Goal: Information Seeking & Learning: Learn about a topic

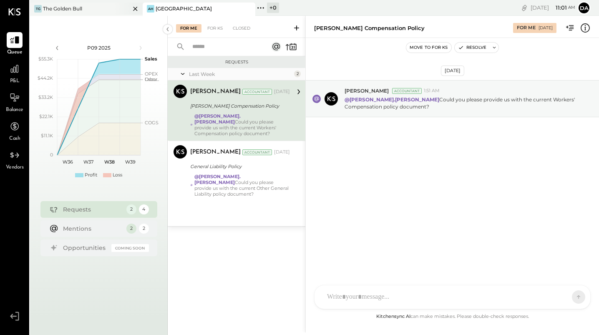
click at [62, 8] on div "The Golden Bull" at bounding box center [62, 8] width 39 height 7
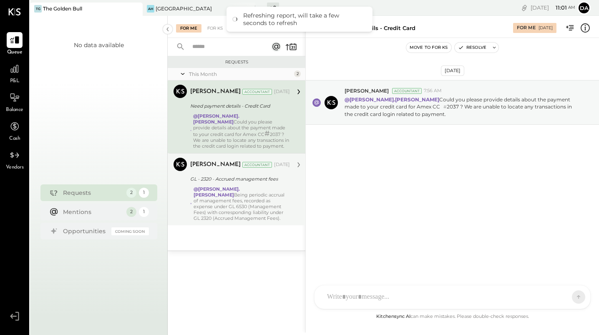
click at [222, 204] on div "@[PERSON_NAME].[PERSON_NAME] Being periodic accrual of management fees, recorde…" at bounding box center [241, 203] width 96 height 35
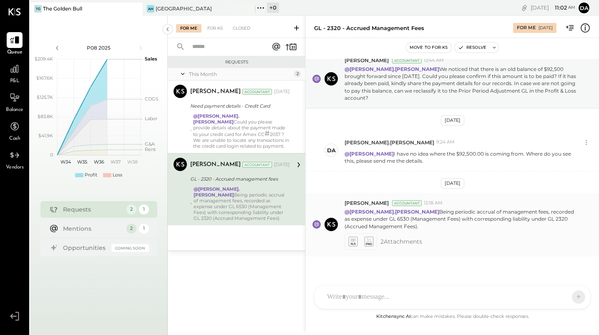
click at [352, 236] on icon at bounding box center [352, 241] width 9 height 10
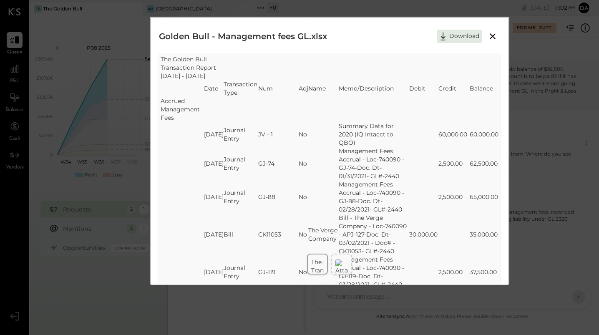
click at [492, 35] on icon at bounding box center [492, 36] width 10 height 10
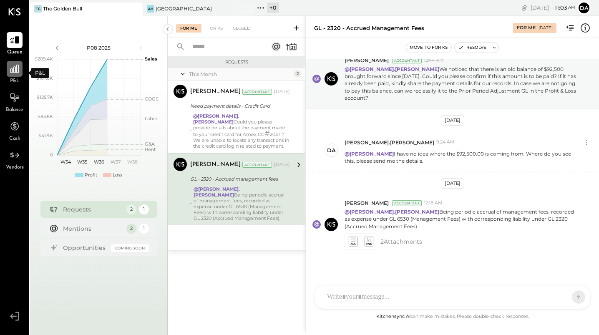
click at [16, 69] on icon at bounding box center [14, 68] width 11 height 11
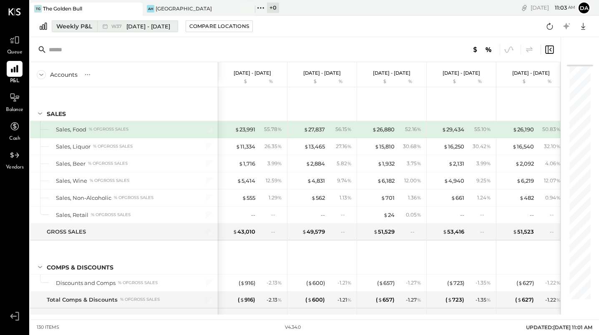
click at [93, 27] on button "Weekly P&L W37 [DATE] - [DATE]" at bounding box center [115, 26] width 126 height 12
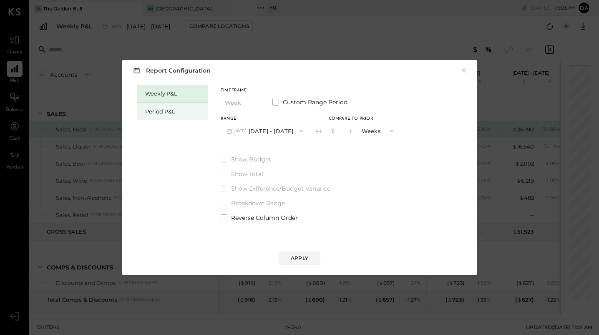
click at [153, 106] on div "Period P&L" at bounding box center [172, 112] width 71 height 18
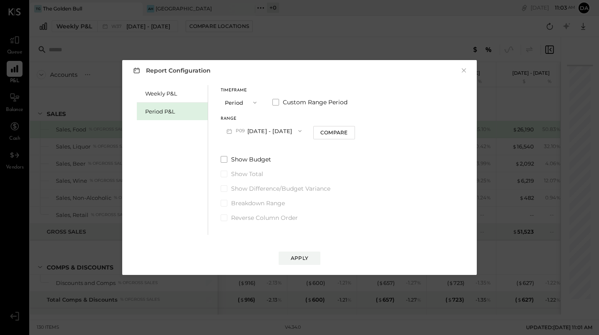
click at [254, 128] on button "P09 [DATE] - [DATE]" at bounding box center [264, 130] width 87 height 15
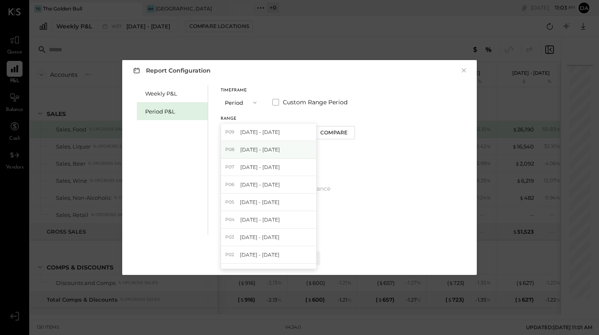
click at [244, 148] on span "[DATE] - [DATE]" at bounding box center [260, 149] width 40 height 7
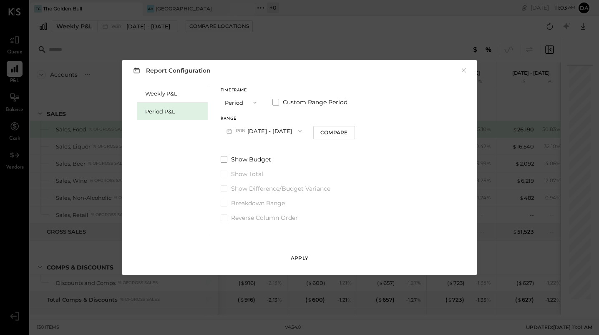
click at [294, 254] on button "Apply" at bounding box center [300, 257] width 42 height 13
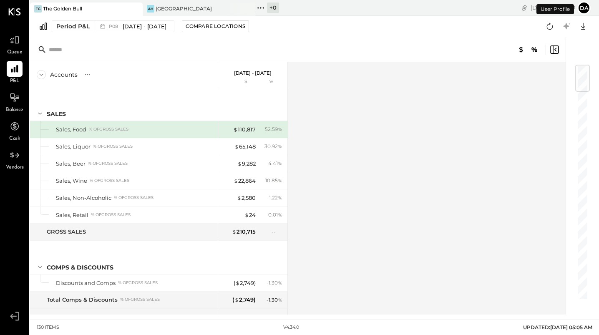
click at [304, 259] on div "Accounts S % GL [DATE] - [DATE] $ % SALES Sales, Food % of GROSS SALES Sales, L…" at bounding box center [298, 188] width 537 height 252
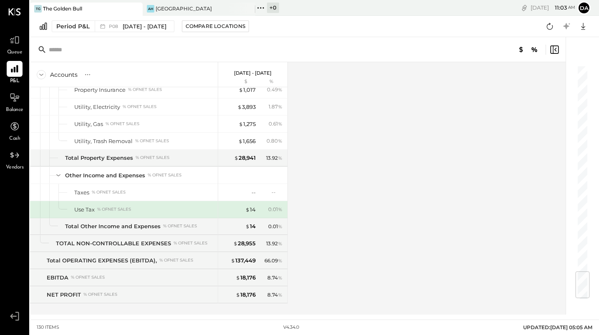
scroll to position [1741, 0]
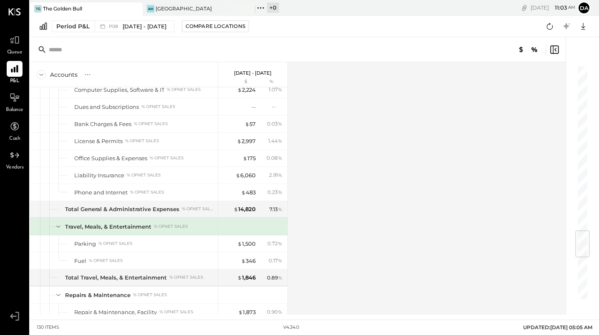
scroll to position [1355, 0]
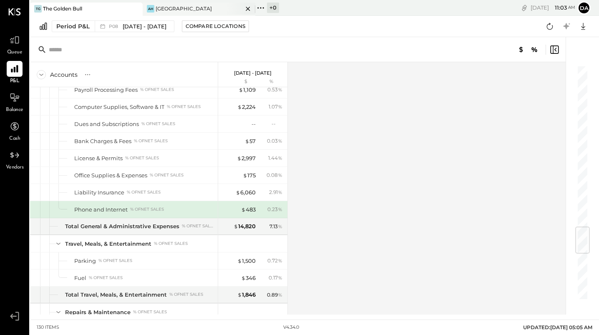
click at [168, 8] on div "[GEOGRAPHIC_DATA]" at bounding box center [184, 8] width 56 height 7
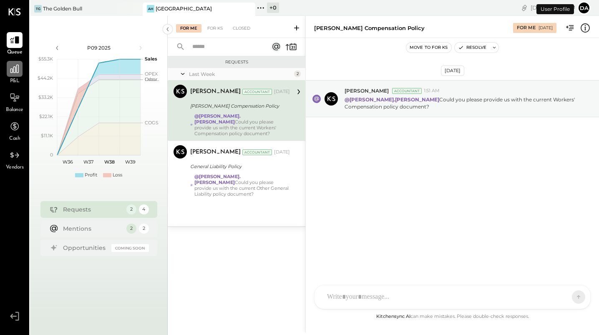
click at [11, 69] on icon at bounding box center [14, 68] width 11 height 11
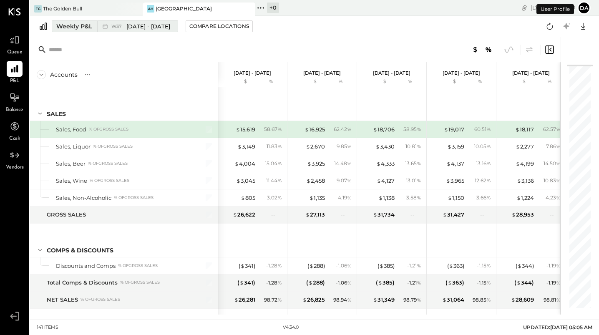
click at [68, 25] on div "Weekly P&L" at bounding box center [74, 26] width 36 height 8
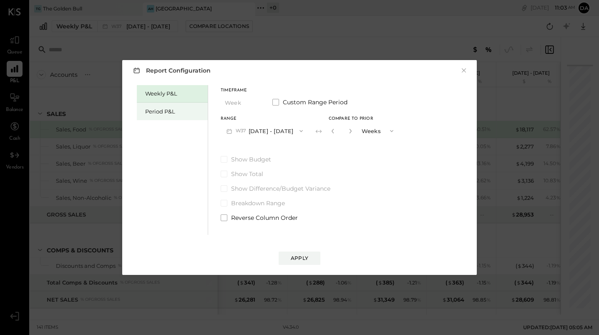
click at [161, 111] on div "Period P&L" at bounding box center [174, 112] width 58 height 8
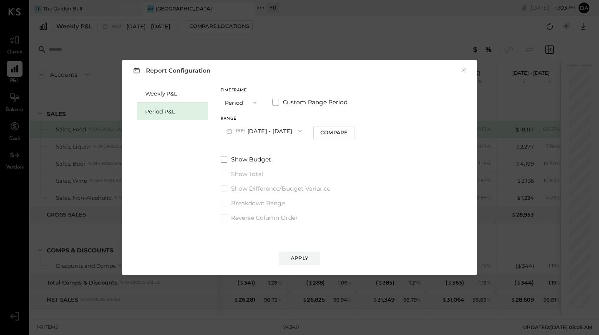
click at [237, 131] on span "P09" at bounding box center [242, 131] width 12 height 7
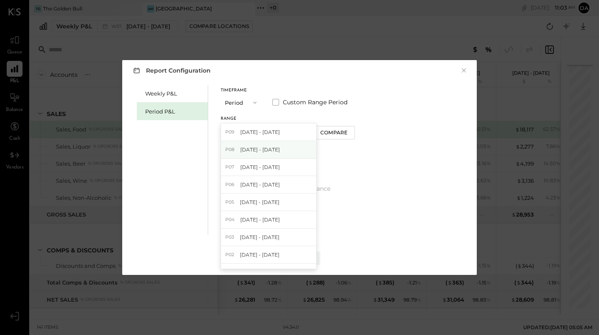
click at [239, 147] on div "P08 [DATE] - [DATE]" at bounding box center [268, 150] width 95 height 18
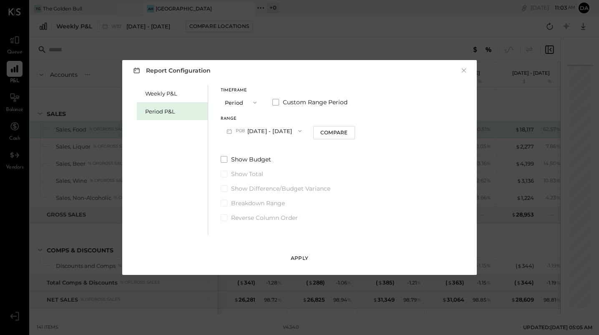
click at [293, 255] on div "Apply" at bounding box center [300, 257] width 18 height 7
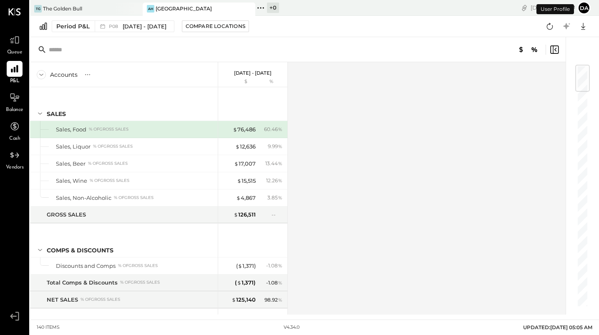
click at [587, 96] on div at bounding box center [577, 175] width 25 height 277
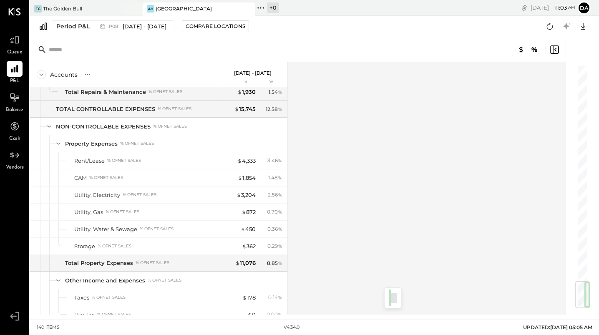
scroll to position [1809, 0]
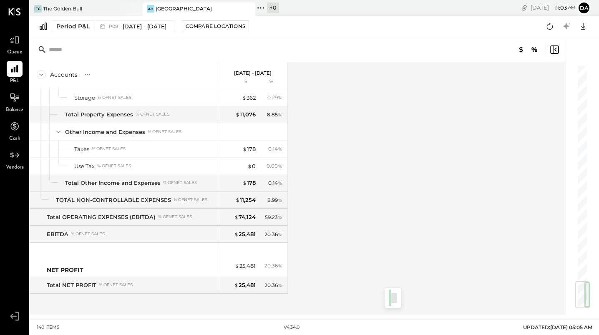
drag, startPoint x: 584, startPoint y: 83, endPoint x: 583, endPoint y: 332, distance: 249.0
click at [583, 332] on main "TG The Golden Bull [GEOGRAPHIC_DATA] + 0 Pinned Locations ( 2 ) The [GEOGRAPHIC…" at bounding box center [314, 167] width 569 height 335
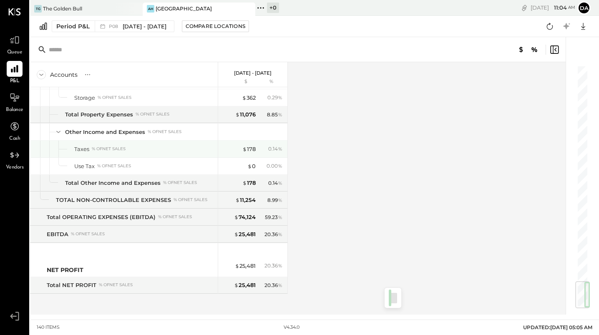
scroll to position [0, 0]
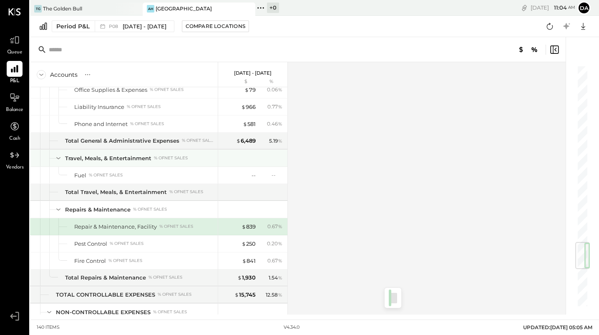
scroll to position [1492, 0]
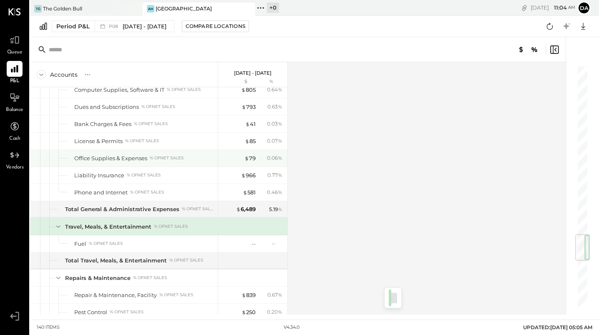
scroll to position [1389, 0]
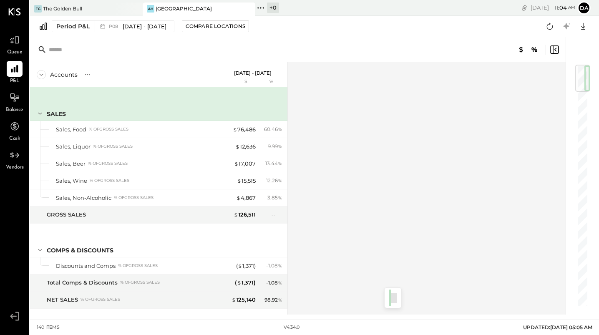
click at [310, 126] on div "Accounts S % GL [DATE] - [DATE] $ % SALES Sales, Food % of GROSS SALES Sales, L…" at bounding box center [298, 188] width 537 height 252
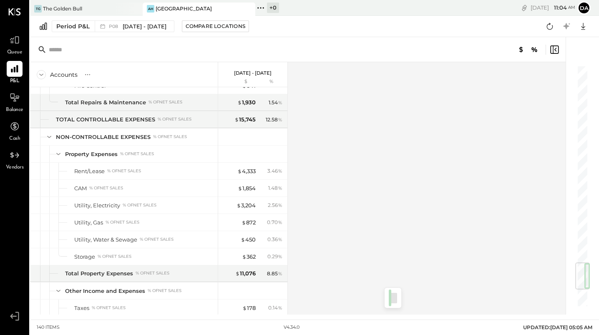
scroll to position [1809, 0]
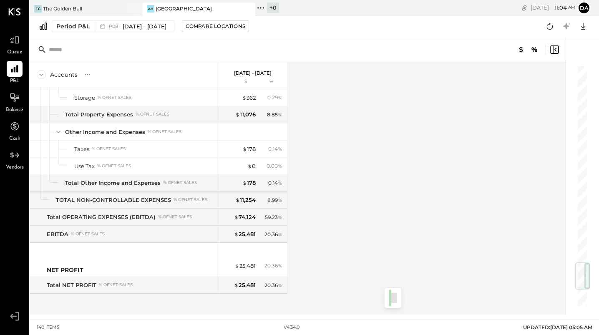
drag, startPoint x: 586, startPoint y: 79, endPoint x: 585, endPoint y: 339, distance: 259.8
click at [585, 334] on html "Queue P&L Balance Cash Vendors v 4.34.0 TG The Golden Bull AH [GEOGRAPHIC_DATA]…" at bounding box center [299, 167] width 599 height 335
